Goal: Information Seeking & Learning: Learn about a topic

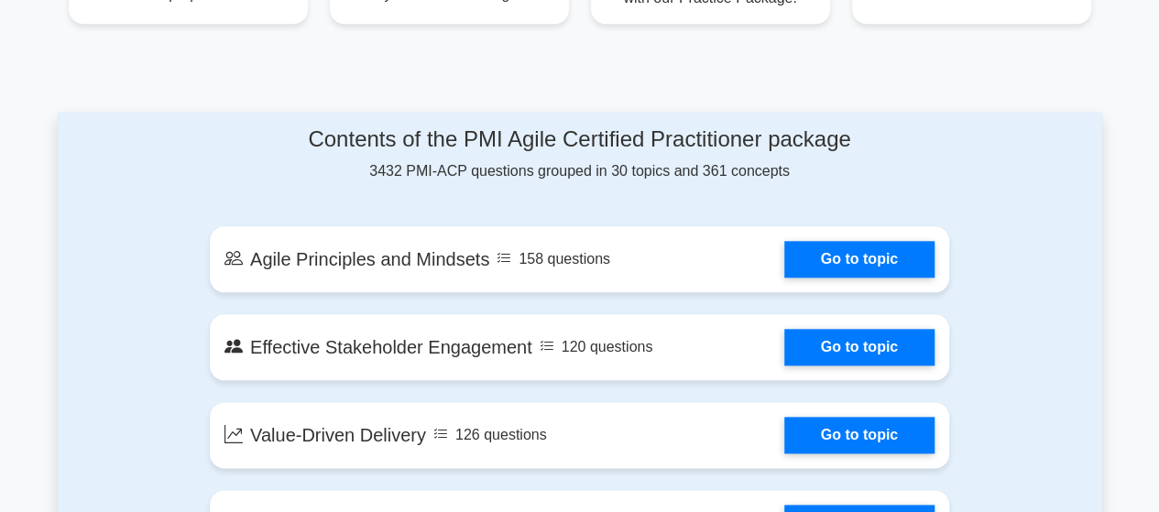
scroll to position [905, 0]
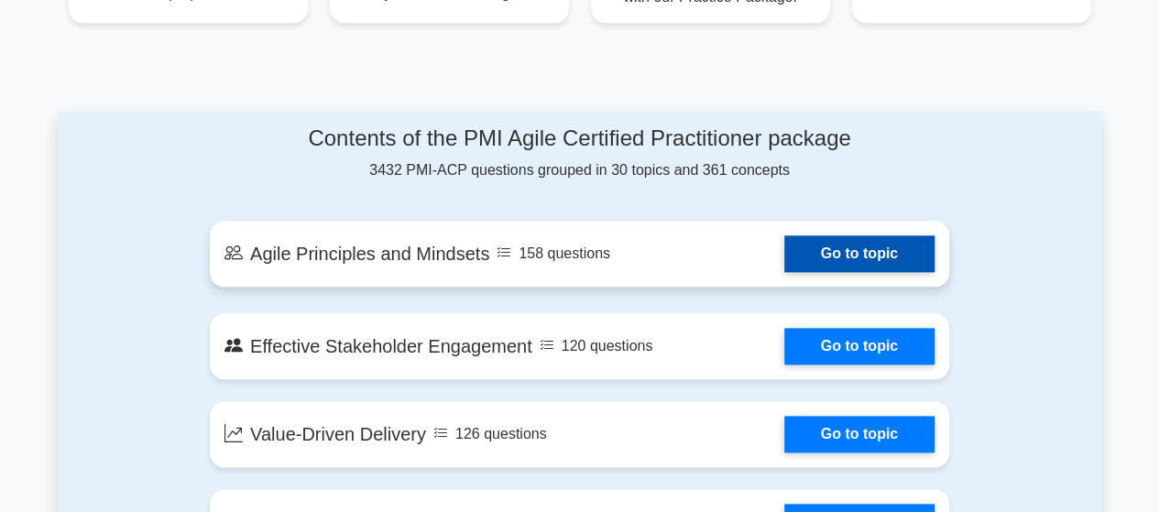
click at [830, 236] on link "Go to topic" at bounding box center [860, 254] width 150 height 37
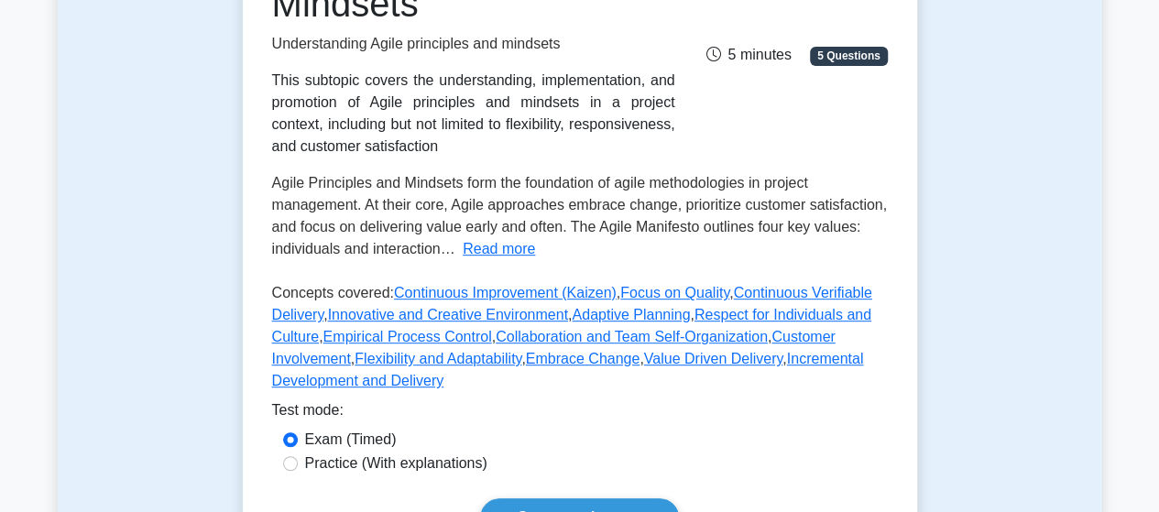
scroll to position [320, 0]
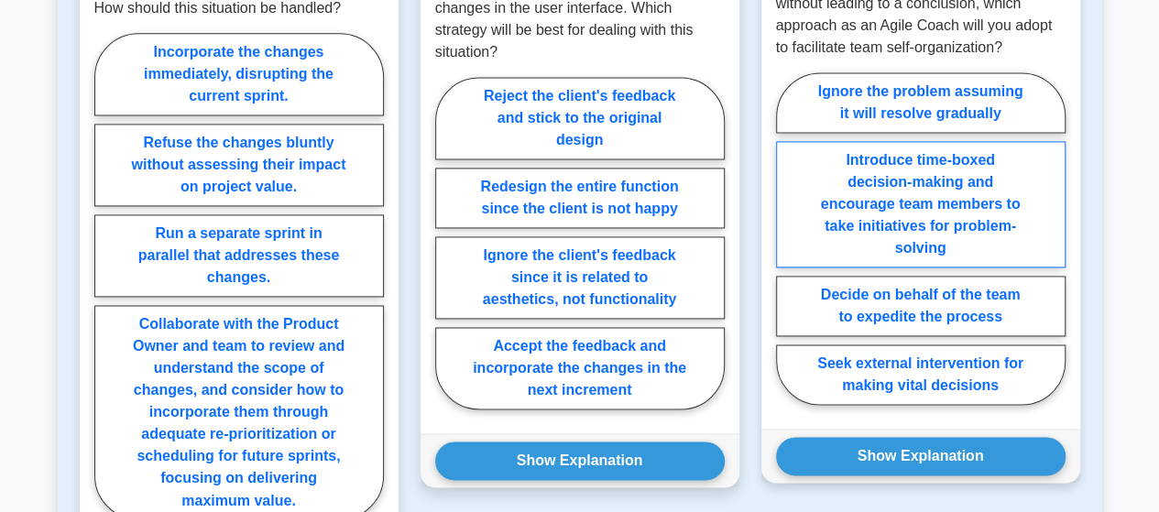
scroll to position [1242, 0]
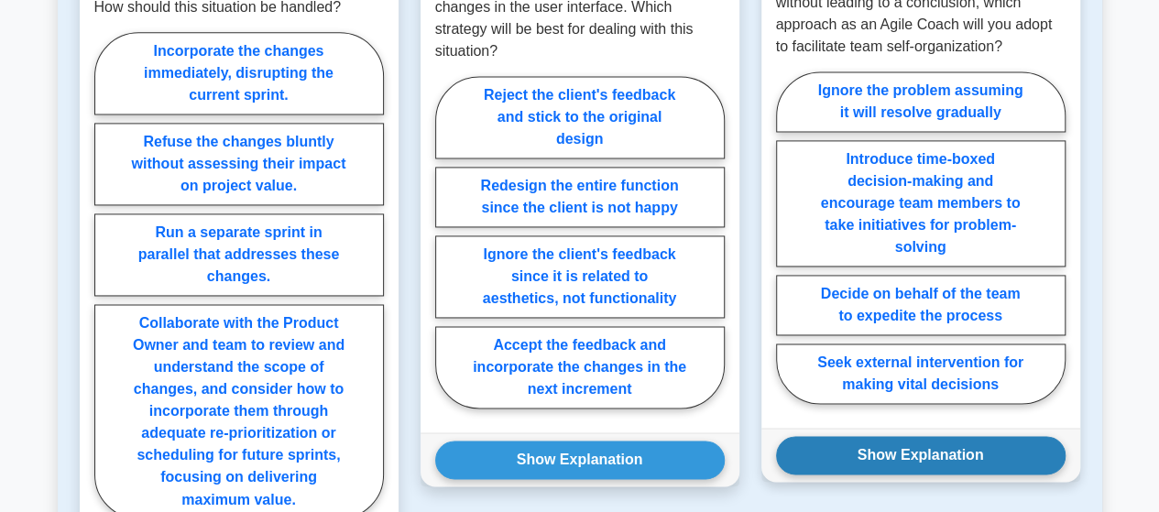
click at [929, 441] on button "Show Explanation" at bounding box center [921, 455] width 290 height 38
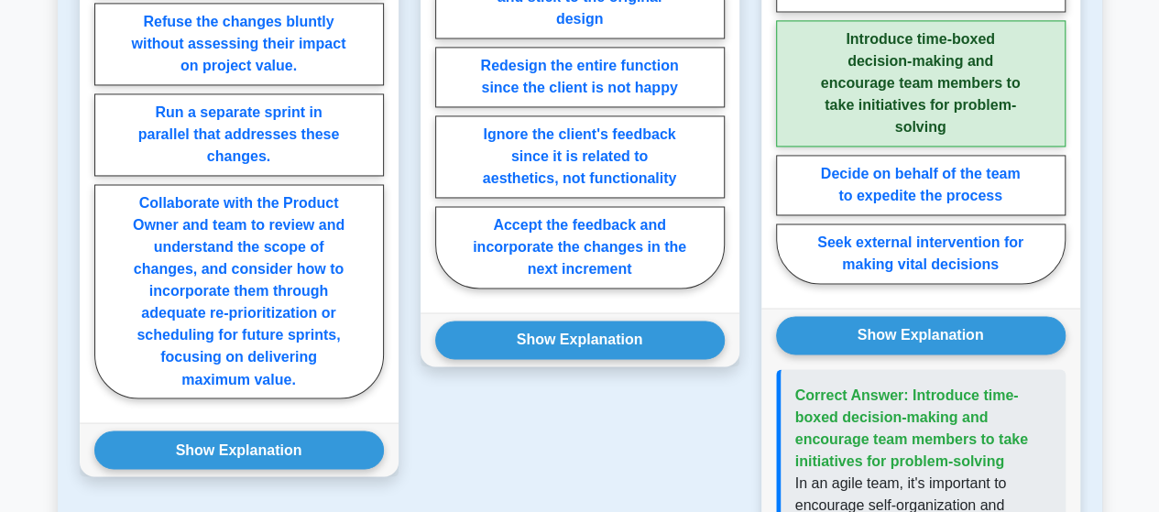
scroll to position [1322, 0]
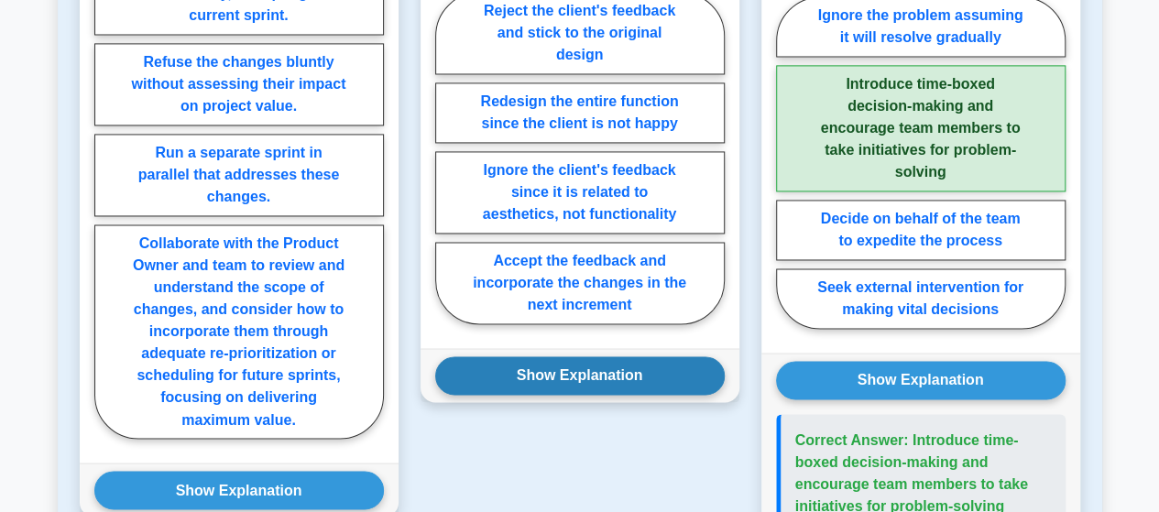
click at [623, 357] on button "Show Explanation" at bounding box center [580, 376] width 290 height 38
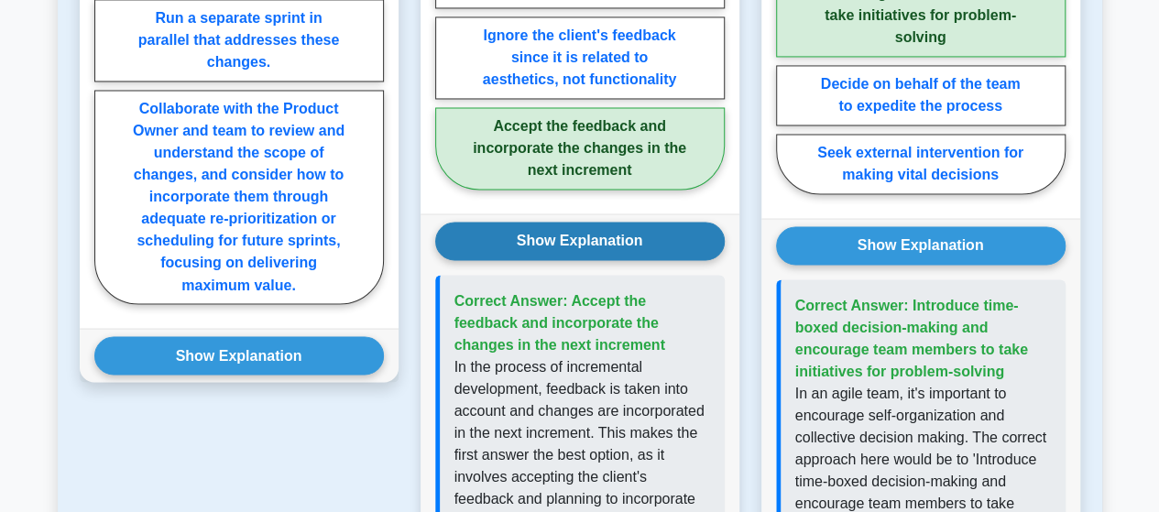
scroll to position [1457, 0]
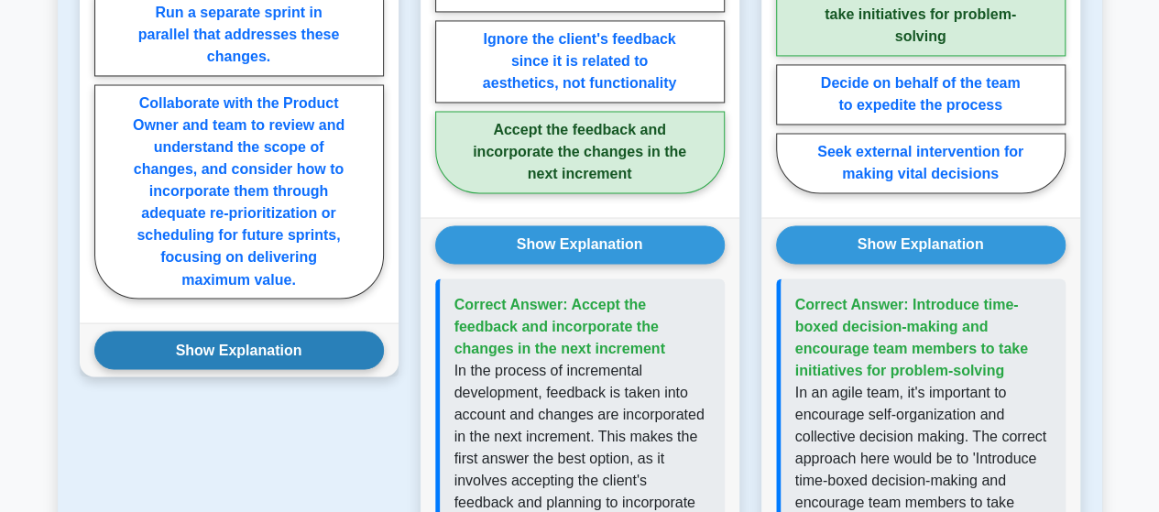
click at [267, 340] on button "Show Explanation" at bounding box center [239, 350] width 290 height 38
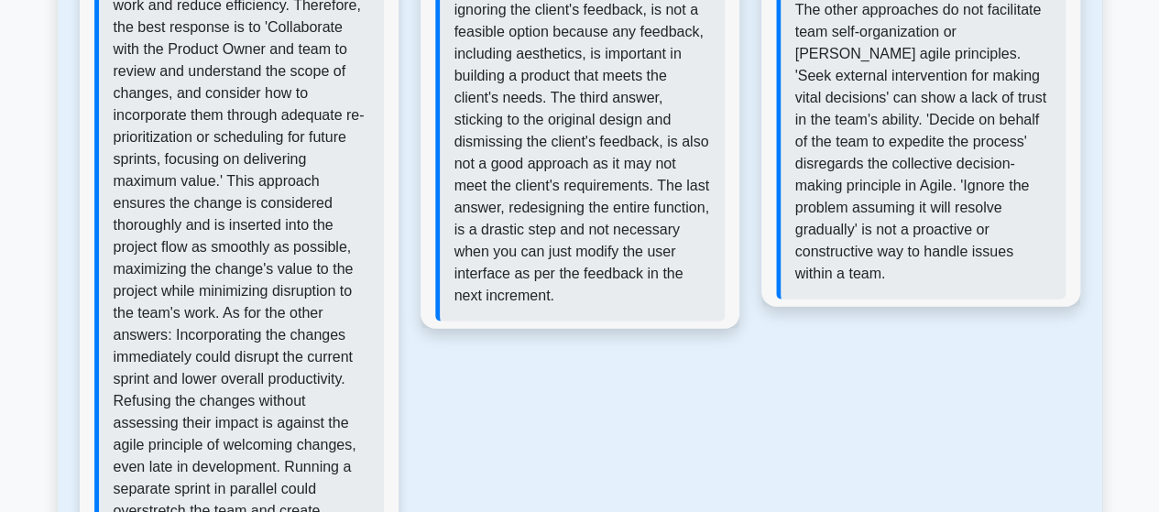
scroll to position [2104, 0]
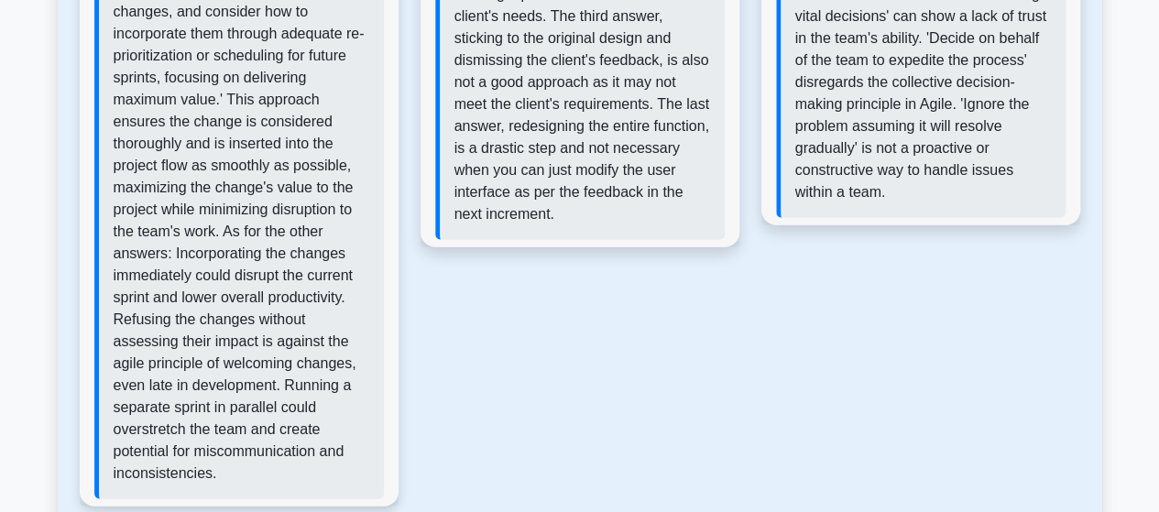
scroll to position [2160, 0]
